Goal: Task Accomplishment & Management: Use online tool/utility

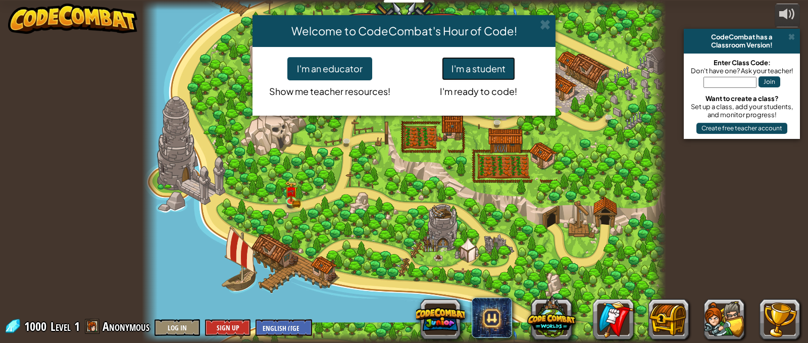
click at [477, 63] on button "I'm a student" at bounding box center [478, 68] width 73 height 23
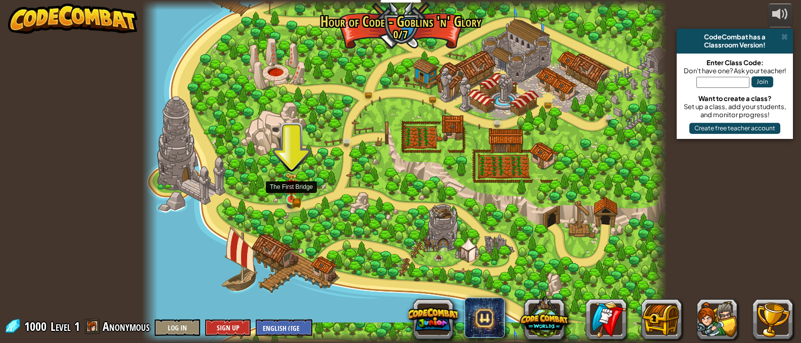
click at [288, 190] on img at bounding box center [291, 187] width 8 height 8
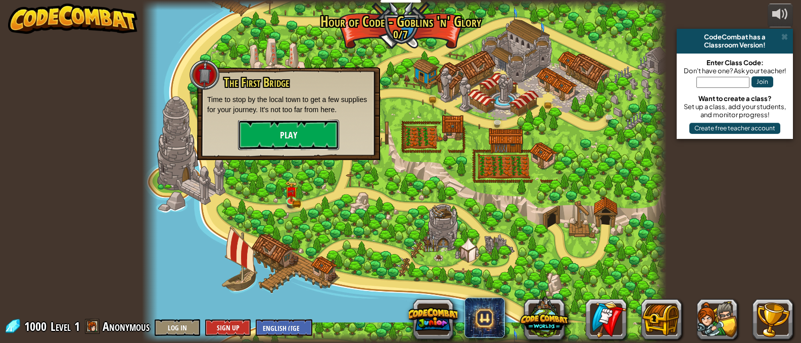
click at [308, 132] on button "Play" at bounding box center [288, 135] width 101 height 30
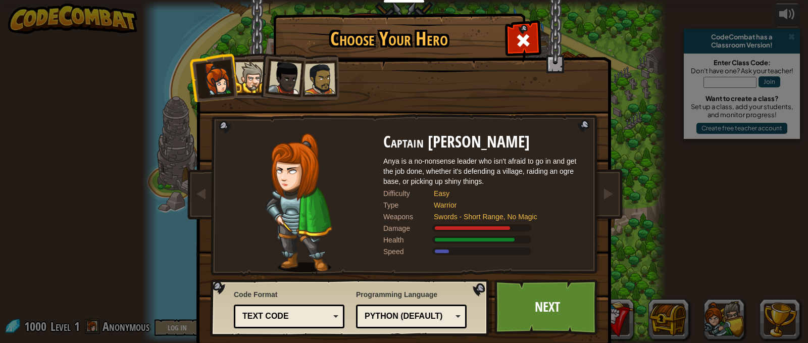
click at [249, 94] on li at bounding box center [247, 76] width 45 height 46
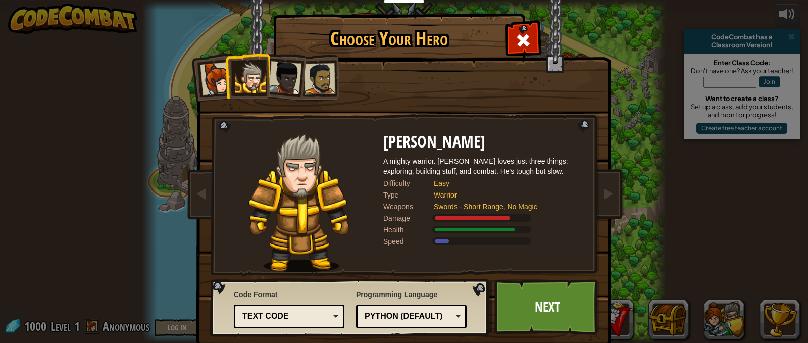
click at [278, 79] on div at bounding box center [284, 77] width 33 height 33
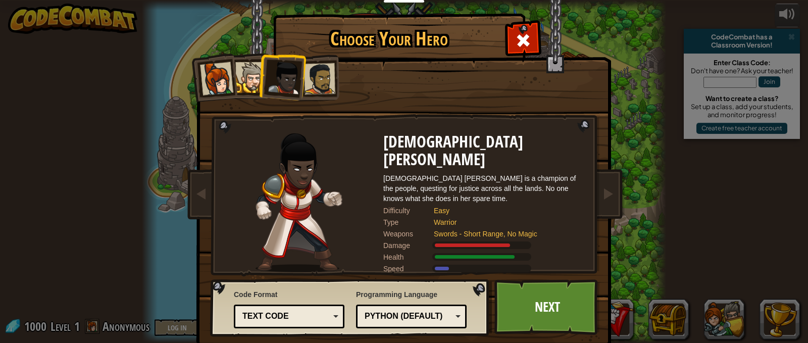
click at [323, 82] on div at bounding box center [319, 78] width 31 height 31
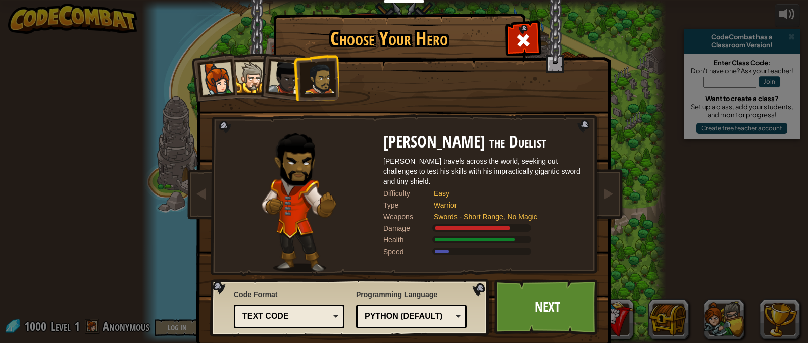
click at [243, 71] on div at bounding box center [250, 77] width 31 height 31
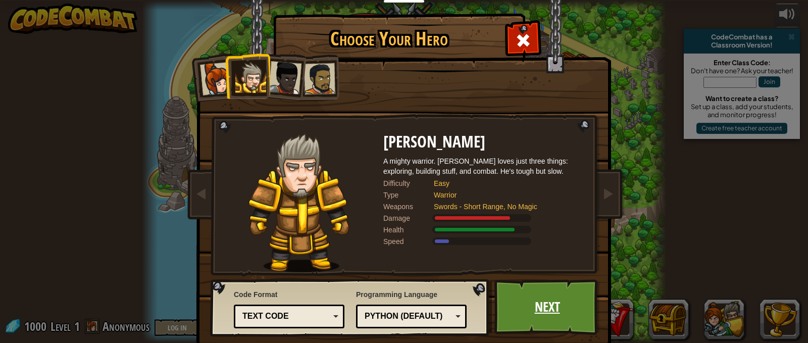
click at [563, 288] on link "Next" at bounding box center [548, 307] width 106 height 56
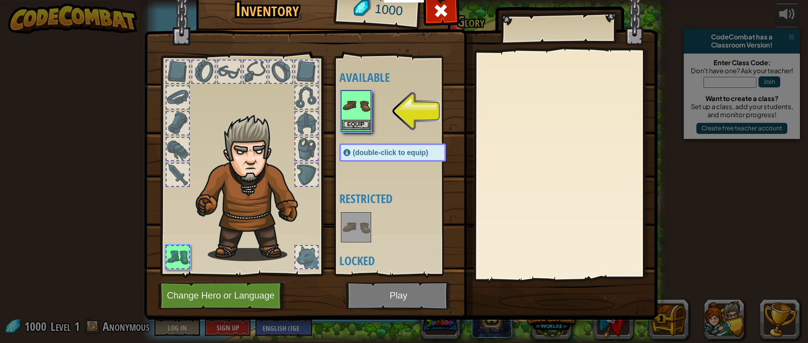
click at [357, 110] on img at bounding box center [356, 105] width 28 height 28
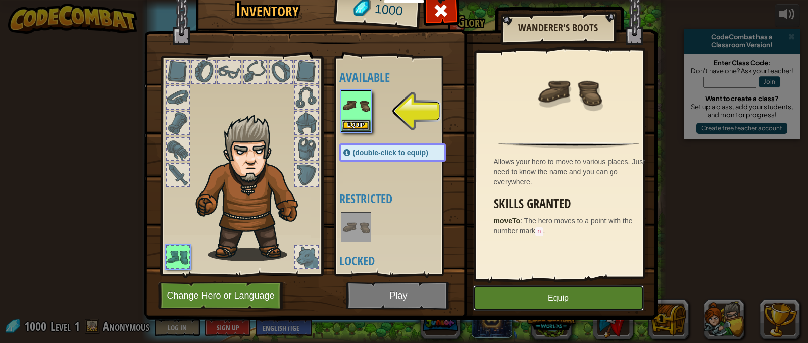
click at [541, 303] on button "Equip" at bounding box center [558, 297] width 171 height 25
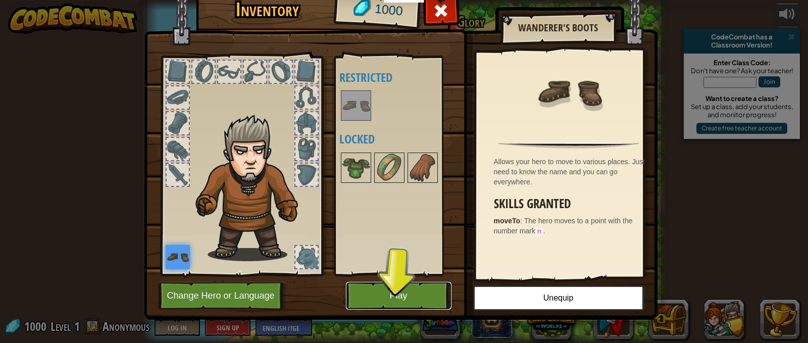
click at [408, 287] on button "Play" at bounding box center [399, 296] width 106 height 28
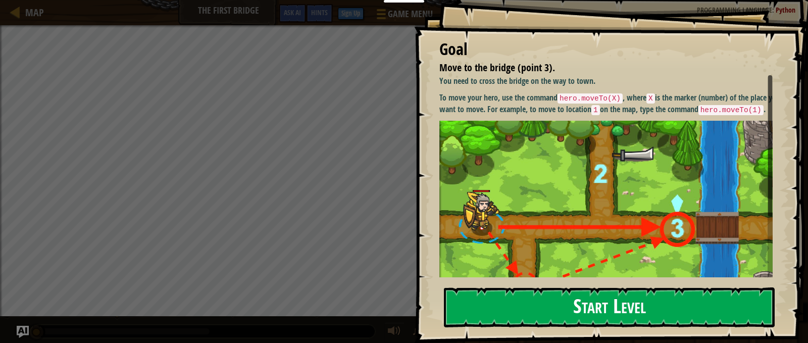
click at [600, 287] on button "Start Level" at bounding box center [609, 307] width 331 height 40
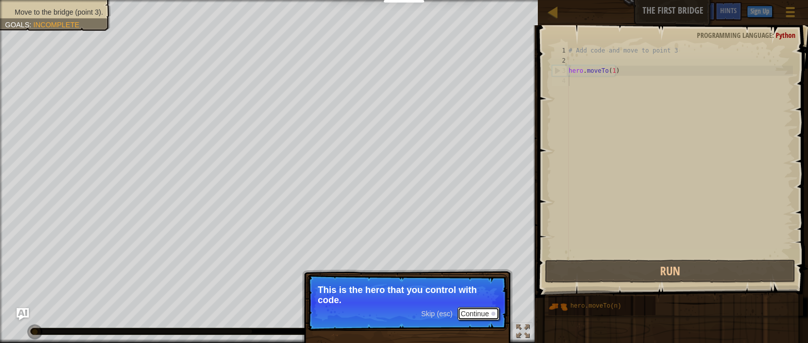
click at [491, 312] on button "Continue" at bounding box center [479, 313] width 42 height 13
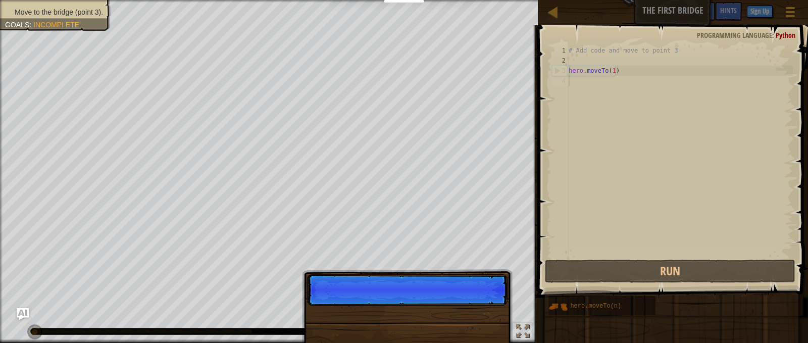
scroll to position [5, 0]
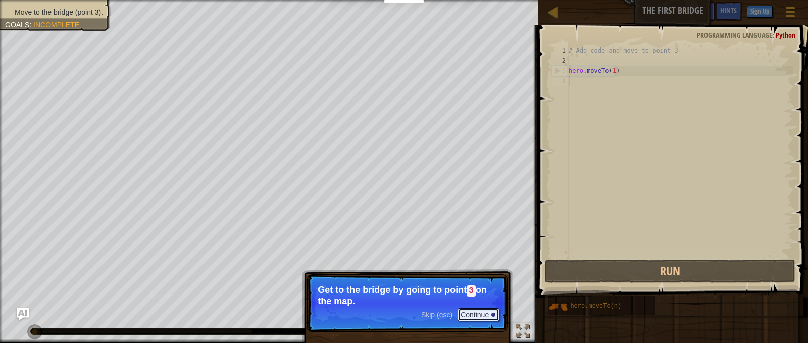
click at [491, 312] on button "Continue" at bounding box center [479, 314] width 42 height 13
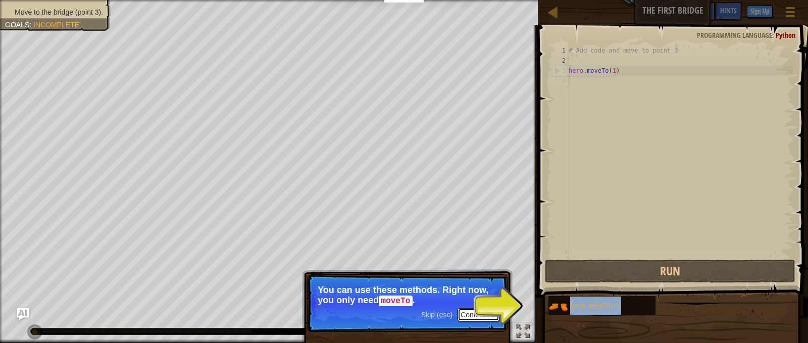
click at [480, 312] on button "Continue" at bounding box center [479, 314] width 42 height 13
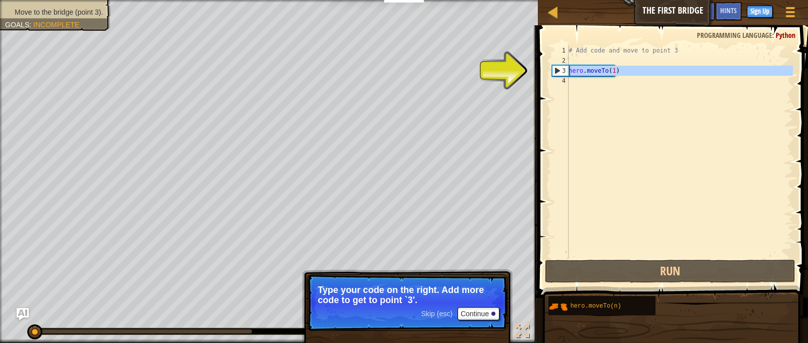
click at [554, 70] on div "3" at bounding box center [561, 71] width 16 height 10
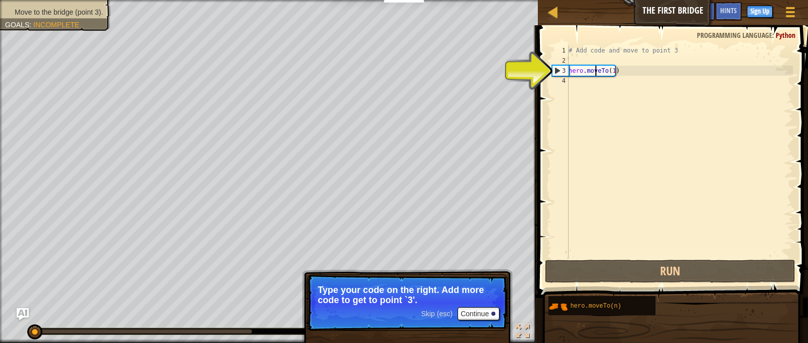
click at [597, 70] on div "# Add code and move to point 3 hero . moveTo ( 1 )" at bounding box center [680, 161] width 226 height 232
click at [615, 70] on div "# Add code and move to point 3 hero . moveTo ( 1 )" at bounding box center [680, 161] width 226 height 232
click at [613, 70] on div "# Add code and move to point 3 hero . moveTo ( 1 )" at bounding box center [680, 161] width 226 height 232
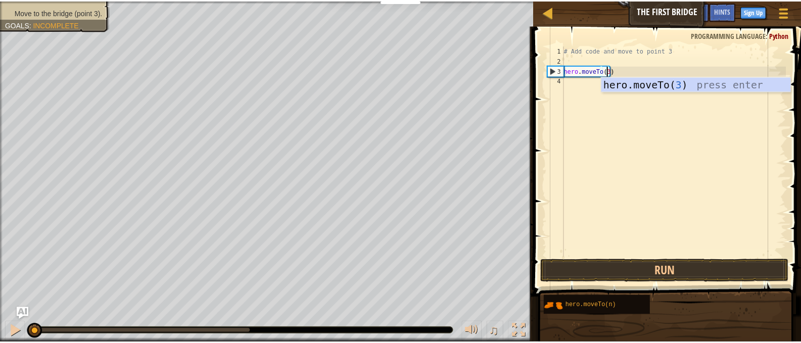
scroll to position [5, 4]
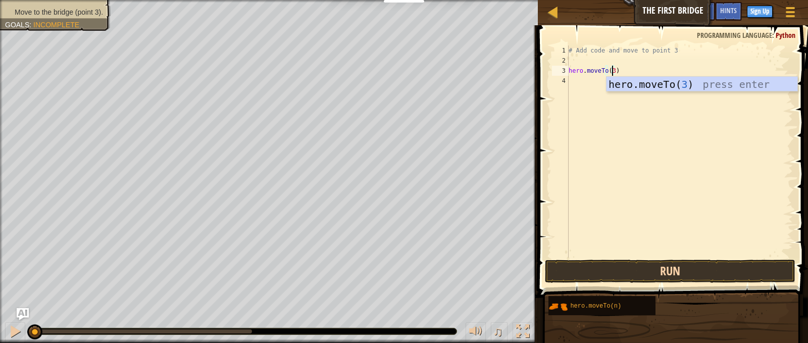
type textarea "hero.moveTo(3)"
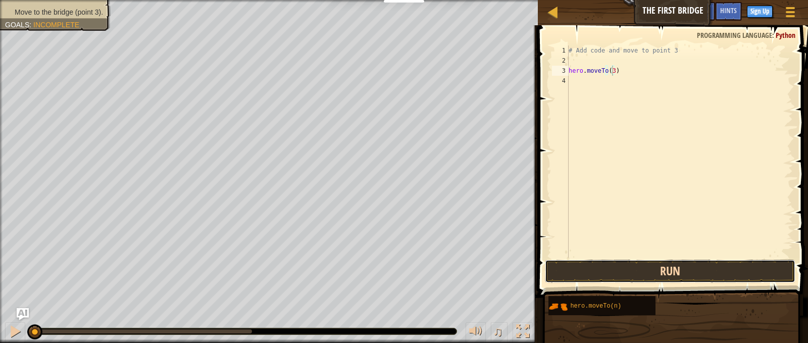
click at [690, 268] on button "Run" at bounding box center [670, 271] width 250 height 23
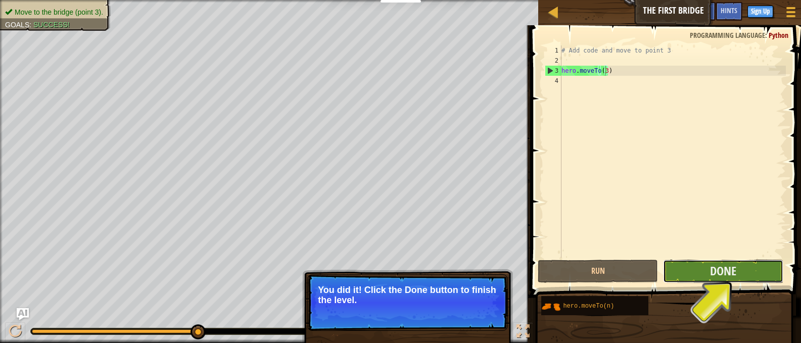
click at [693, 265] on button "Done" at bounding box center [723, 271] width 120 height 23
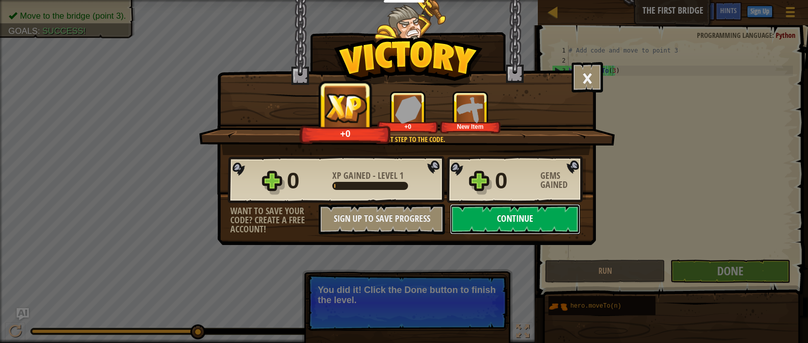
click at [540, 212] on button "Continue" at bounding box center [515, 219] width 130 height 30
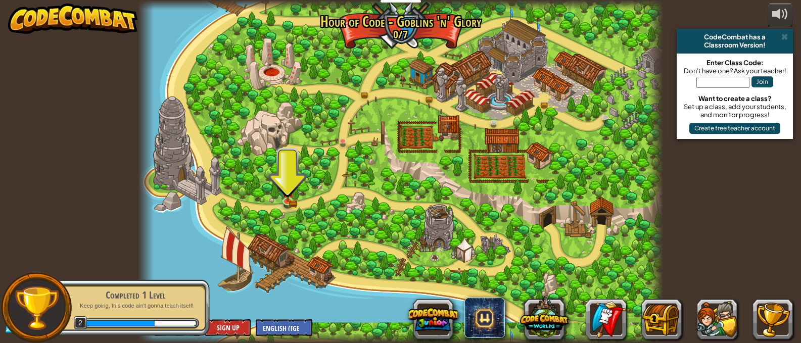
drag, startPoint x: 448, startPoint y: 108, endPoint x: 453, endPoint y: 124, distance: 16.9
click at [450, 108] on div at bounding box center [400, 171] width 525 height 343
click at [441, 119] on div at bounding box center [400, 171] width 525 height 343
click at [502, 151] on div at bounding box center [400, 171] width 525 height 343
click at [500, 151] on div at bounding box center [400, 171] width 525 height 343
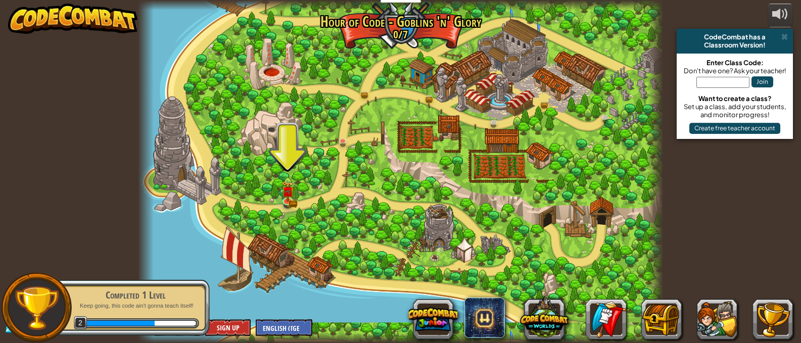
click at [506, 115] on div at bounding box center [400, 171] width 525 height 343
click at [275, 67] on div at bounding box center [400, 171] width 525 height 343
click at [282, 196] on img at bounding box center [287, 186] width 13 height 28
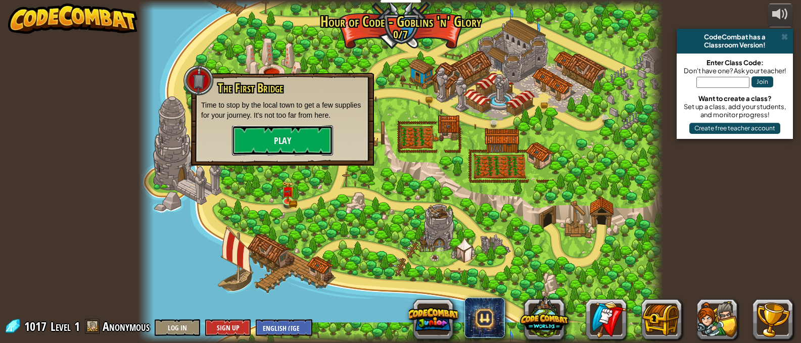
click at [269, 137] on button "Play" at bounding box center [282, 140] width 101 height 30
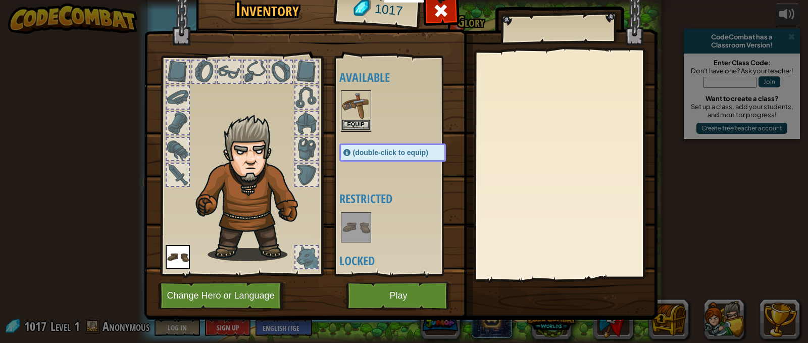
click at [351, 110] on img at bounding box center [356, 105] width 28 height 28
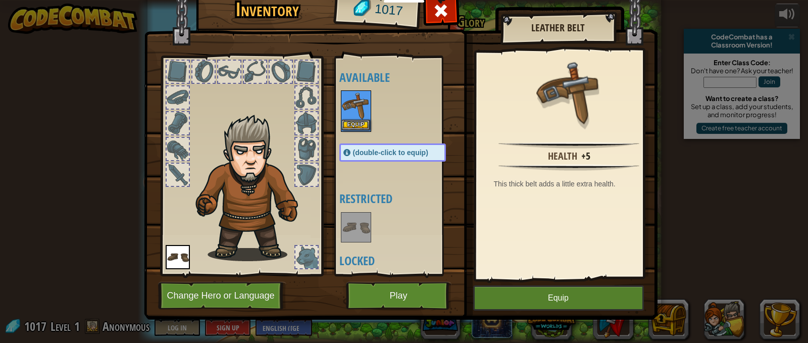
click at [351, 110] on img at bounding box center [356, 105] width 28 height 28
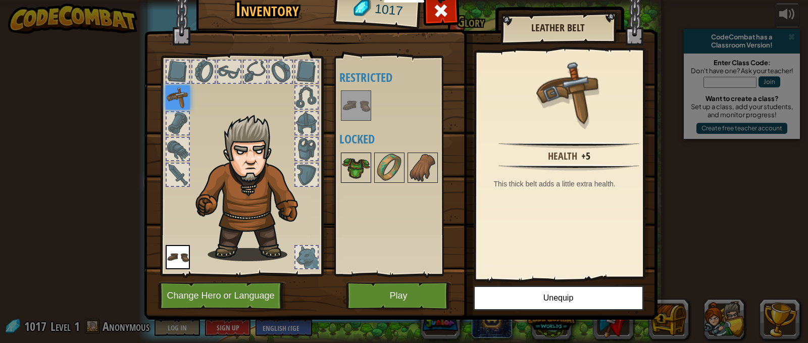
click at [350, 165] on img at bounding box center [356, 168] width 28 height 28
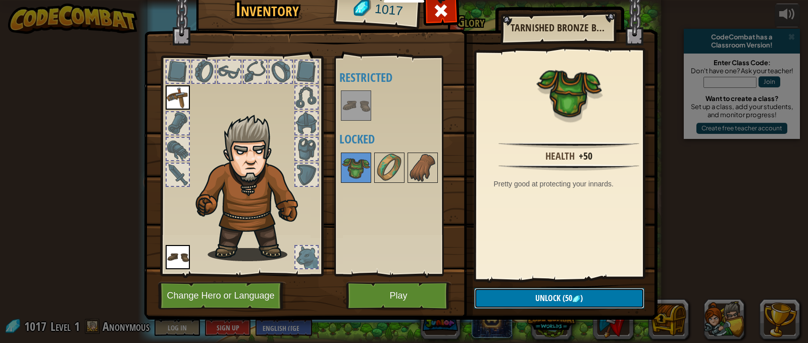
click at [535, 293] on span "Unlock" at bounding box center [547, 297] width 25 height 11
click at [529, 291] on button "Confirm" at bounding box center [559, 298] width 170 height 21
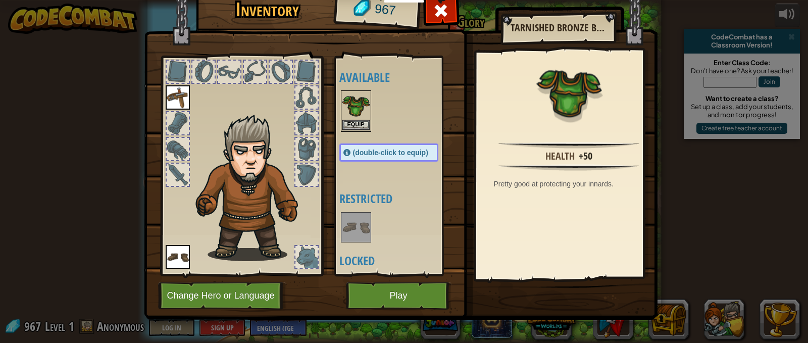
click at [355, 107] on img at bounding box center [356, 105] width 28 height 28
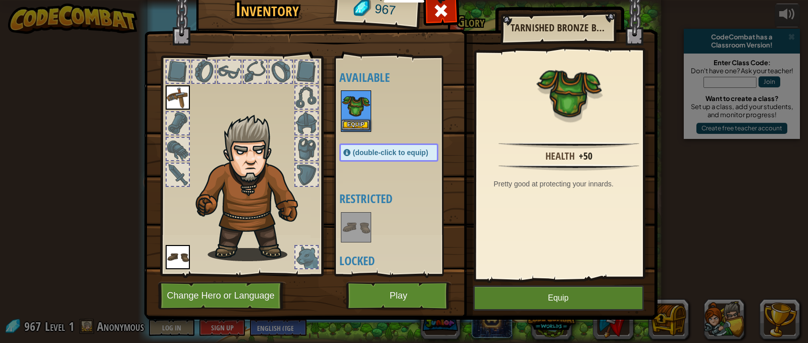
click at [355, 107] on img at bounding box center [356, 105] width 28 height 28
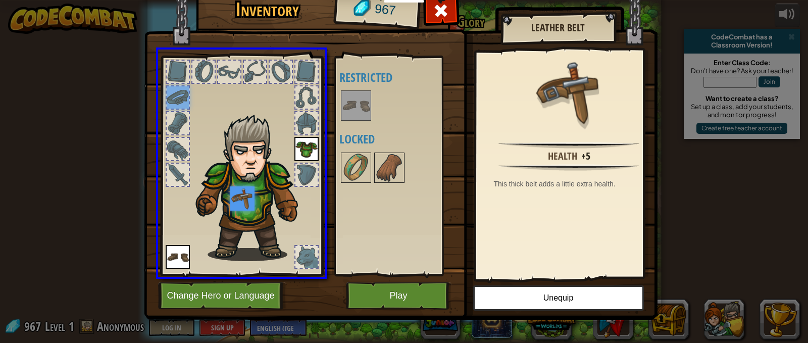
drag, startPoint x: 195, startPoint y: 104, endPoint x: 255, endPoint y: 216, distance: 127.4
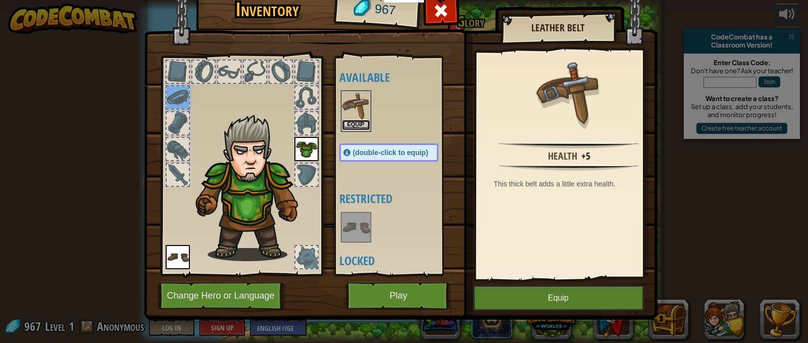
click at [355, 122] on button "Equip" at bounding box center [356, 125] width 28 height 11
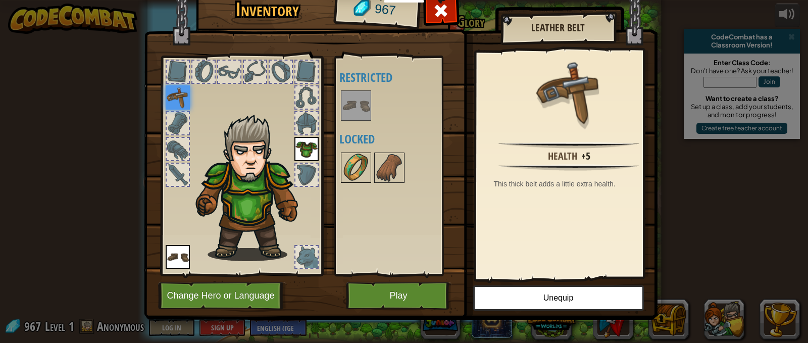
click at [352, 162] on img at bounding box center [356, 168] width 28 height 28
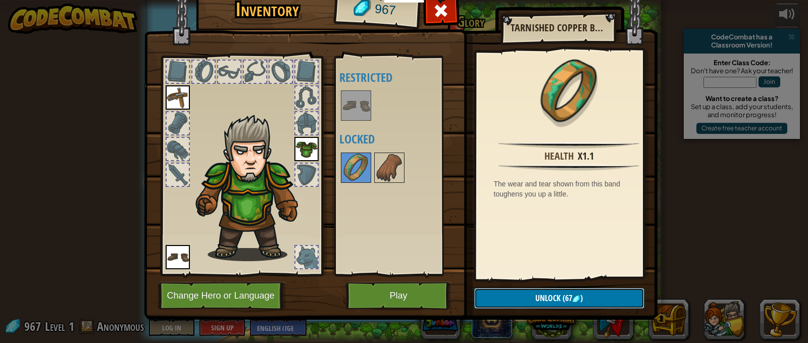
click at [535, 298] on span "Unlock" at bounding box center [547, 297] width 25 height 11
click at [535, 298] on button "Confirm" at bounding box center [559, 298] width 170 height 21
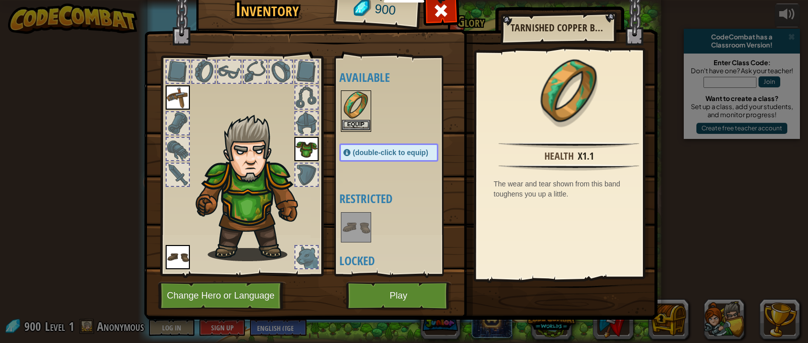
click at [352, 114] on img at bounding box center [356, 105] width 28 height 28
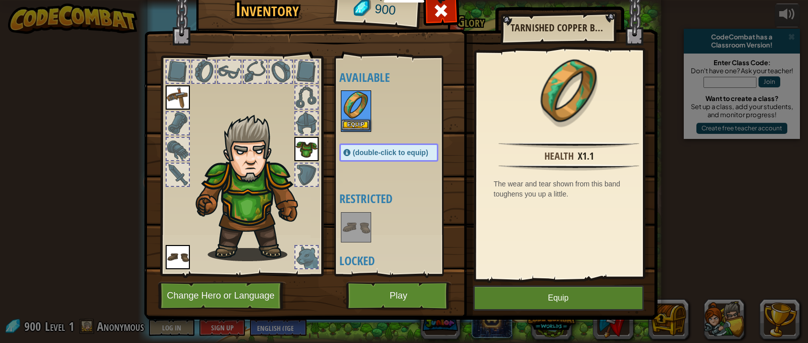
click at [352, 114] on img at bounding box center [356, 105] width 28 height 28
click at [350, 125] on button "Equip" at bounding box center [356, 125] width 28 height 11
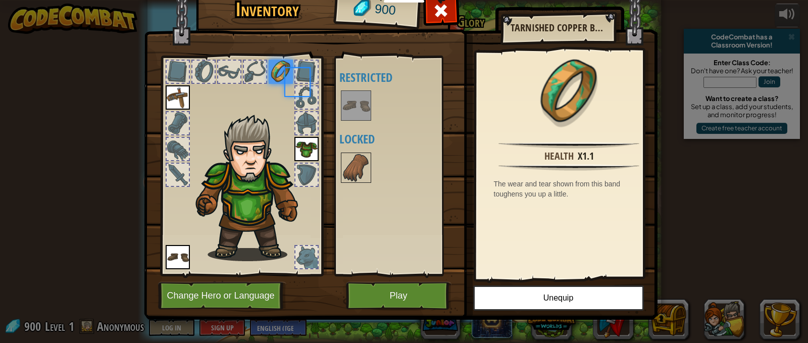
click at [350, 125] on div "Available Equip Equip Equip (double-click to equip) Restricted Locked" at bounding box center [398, 166] width 119 height 211
click at [283, 57] on div at bounding box center [241, 163] width 167 height 227
drag, startPoint x: 281, startPoint y: 57, endPoint x: 271, endPoint y: 94, distance: 39.2
click at [271, 94] on div at bounding box center [241, 163] width 167 height 227
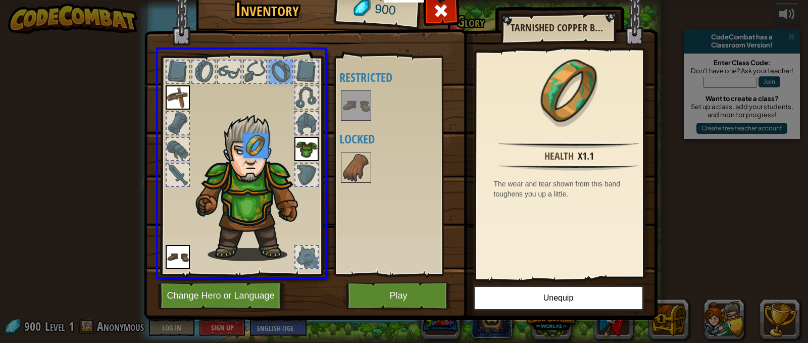
drag, startPoint x: 284, startPoint y: 63, endPoint x: 258, endPoint y: 152, distance: 92.7
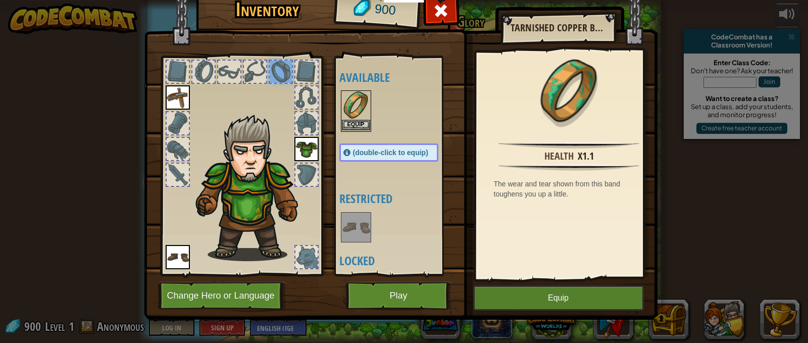
click at [356, 104] on img at bounding box center [356, 105] width 28 height 28
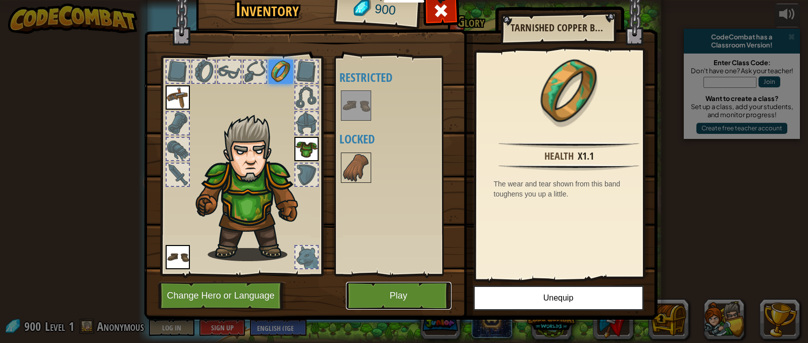
click at [375, 300] on button "Play" at bounding box center [399, 296] width 106 height 28
